Goal: Check status: Check status

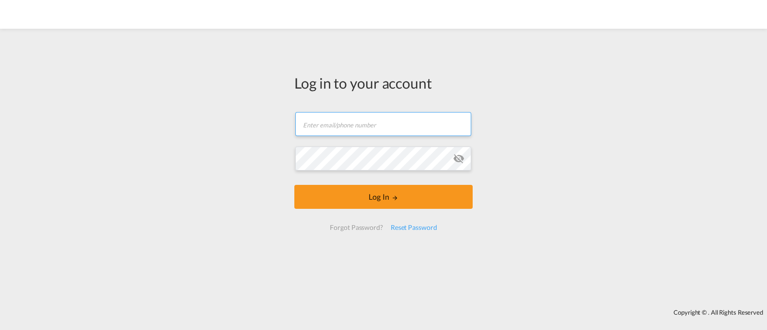
type input "[EMAIL_ADDRESS][DOMAIN_NAME]"
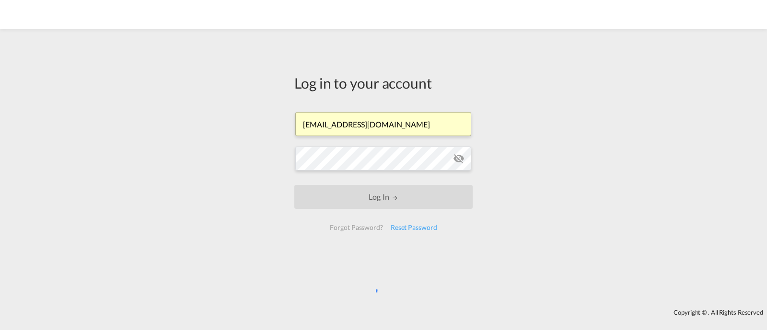
click at [395, 128] on input "[EMAIL_ADDRESS][DOMAIN_NAME]" at bounding box center [383, 124] width 176 height 24
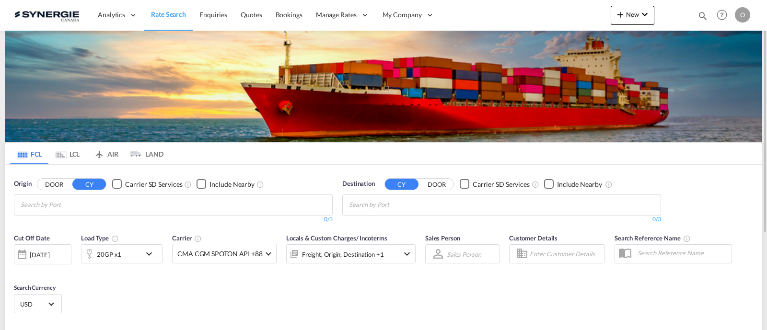
click at [704, 15] on md-icon "icon-magnify" at bounding box center [703, 16] width 11 height 11
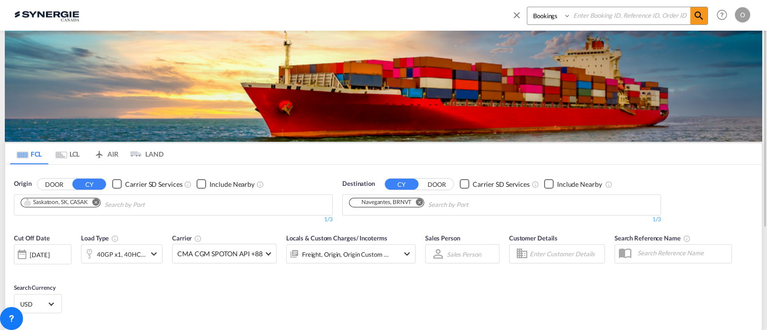
click at [535, 23] on select "Bookings Quotes Enquiries" at bounding box center [551, 15] width 46 height 17
select select "Quotes"
click at [528, 7] on select "Bookings Quotes Enquiries" at bounding box center [551, 15] width 46 height 17
click at [623, 17] on input at bounding box center [630, 15] width 119 height 17
paste input "SYC000012944"
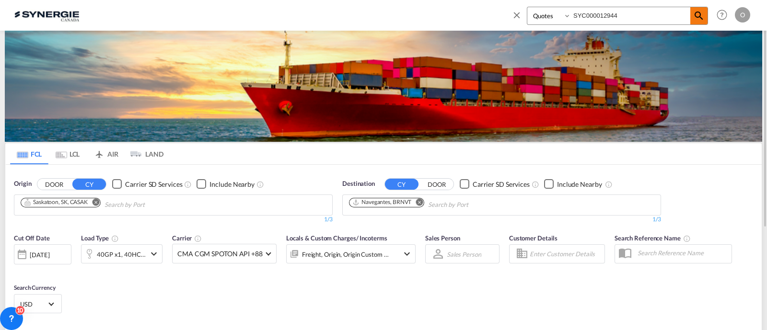
type input "SYC000012944"
click at [698, 14] on md-icon "icon-magnify" at bounding box center [700, 16] width 12 height 12
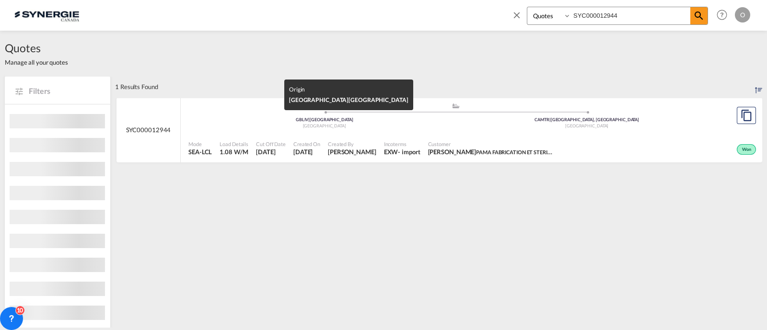
click at [431, 128] on div "United Kingdom" at bounding box center [324, 126] width 263 height 6
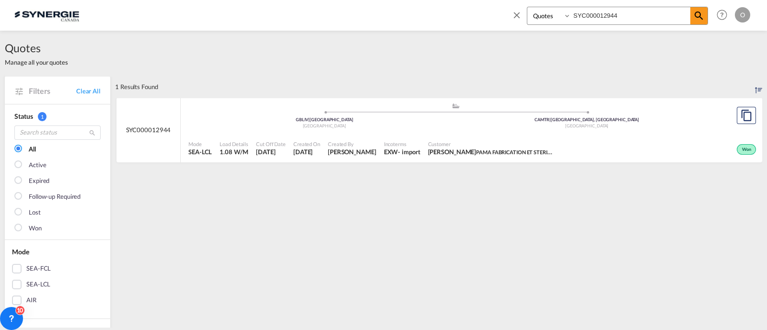
click at [380, 159] on div "Created By Pablo Gomez Saldarriaga" at bounding box center [352, 149] width 56 height 24
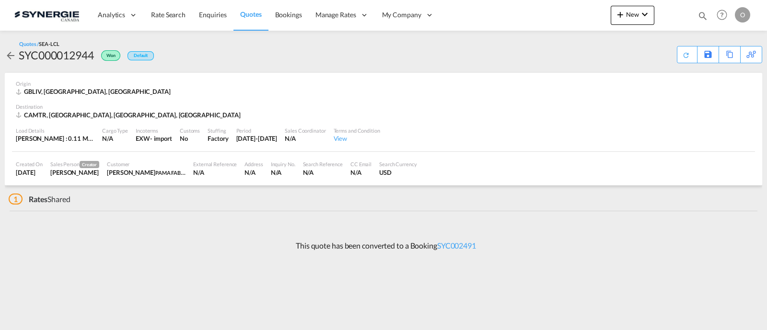
click at [384, 147] on div "Terms and Condition View" at bounding box center [357, 135] width 54 height 24
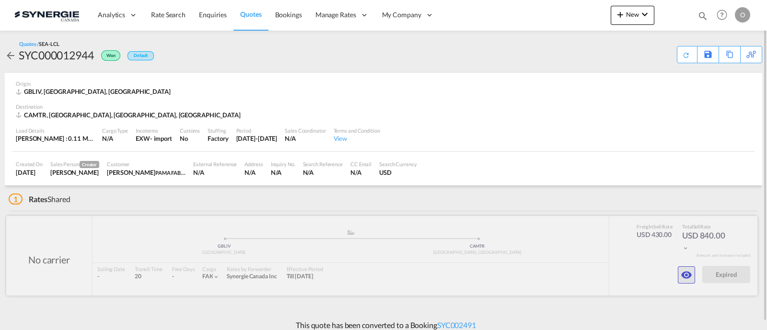
click at [695, 279] on button "button" at bounding box center [686, 275] width 17 height 17
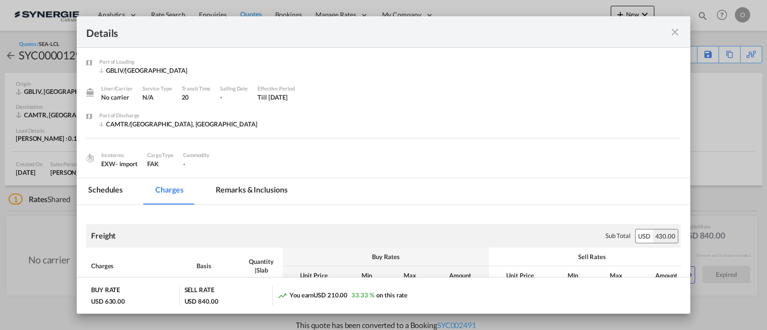
click at [233, 190] on md-tab-item "Remarks & Inclusions" at bounding box center [251, 191] width 94 height 26
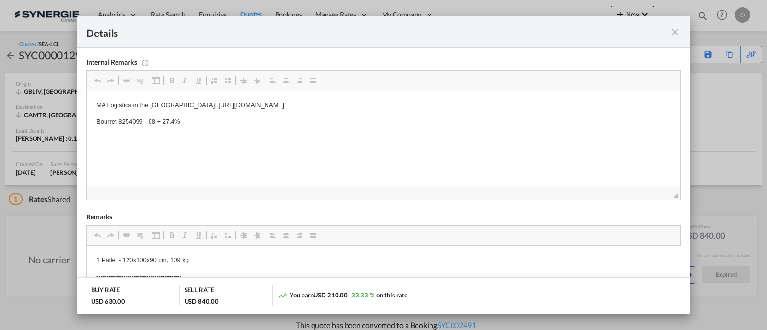
click at [675, 37] on md-icon "icon-close fg-AAA8AD m-0 cursor" at bounding box center [676, 32] width 12 height 12
